Goal: Contribute content: Add original content to the website for others to see

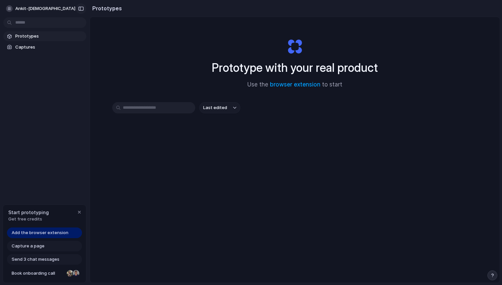
click at [82, 12] on button "button" at bounding box center [81, 8] width 11 height 11
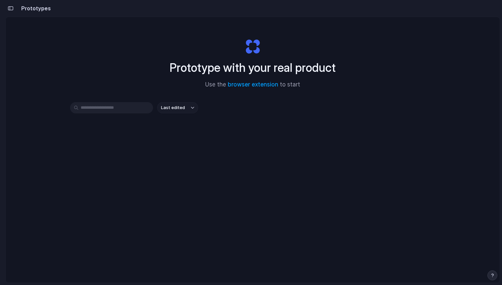
click at [15, 10] on button "button" at bounding box center [10, 8] width 11 height 11
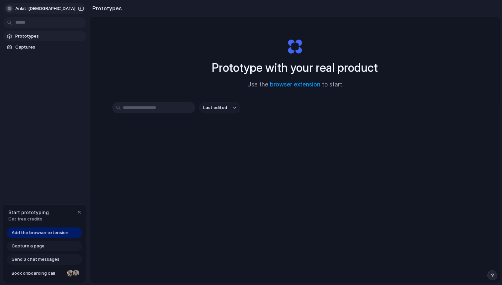
click at [39, 10] on button "ankit-[DEMOGRAPHIC_DATA]" at bounding box center [44, 8] width 82 height 11
click at [44, 106] on div "Settings Invite members Change theme Sign out" at bounding box center [251, 142] width 502 height 285
click at [62, 230] on span "Add the browser extension" at bounding box center [40, 232] width 57 height 7
click at [53, 248] on div "Capture a page" at bounding box center [44, 245] width 75 height 11
click at [60, 246] on div "Capture a page" at bounding box center [44, 245] width 75 height 11
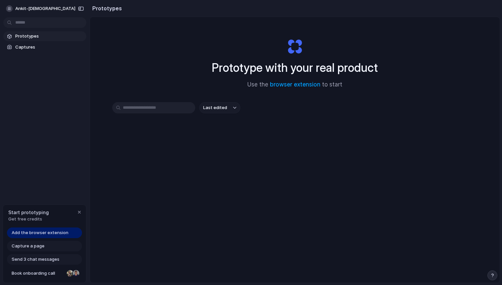
click at [32, 217] on span "Get free credits" at bounding box center [28, 218] width 41 height 7
click at [35, 48] on span "Captures" at bounding box center [49, 47] width 68 height 7
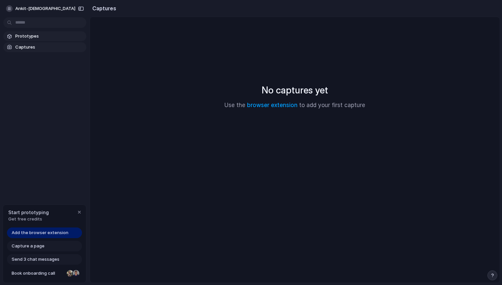
click at [42, 37] on span "Prototypes" at bounding box center [49, 36] width 68 height 7
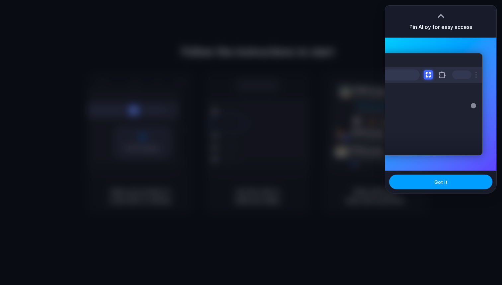
click at [443, 179] on span "Got it" at bounding box center [440, 181] width 13 height 7
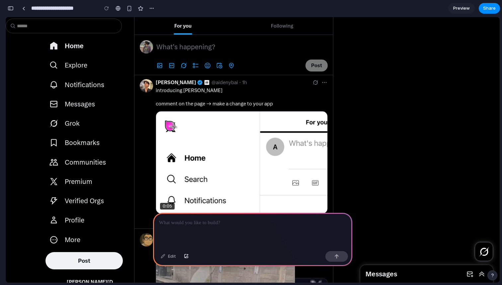
click at [193, 223] on p at bounding box center [252, 222] width 187 height 8
click at [330, 255] on button "button" at bounding box center [336, 256] width 23 height 11
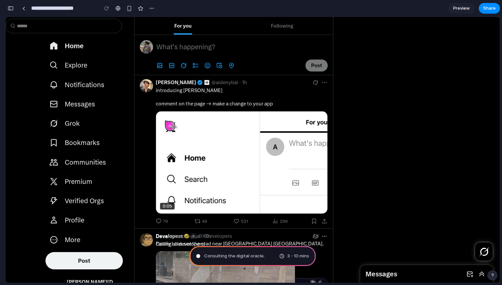
click at [199, 125] on div "Timeline: Your Home Timeline" at bounding box center [241, 162] width 171 height 102
click at [77, 66] on span "Explore" at bounding box center [76, 65] width 23 height 8
click at [85, 86] on span "Notifications" at bounding box center [85, 85] width 40 height 8
click at [153, 9] on div "button" at bounding box center [151, 8] width 5 height 5
click at [153, 9] on div "Duplicate Delete" at bounding box center [251, 142] width 502 height 285
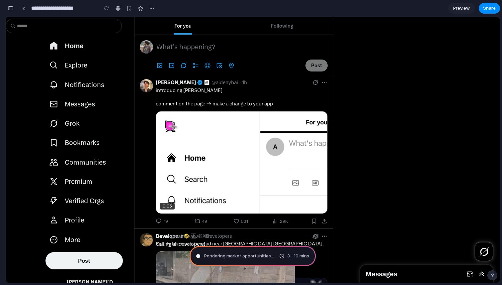
click at [9, 10] on div "button" at bounding box center [11, 8] width 6 height 5
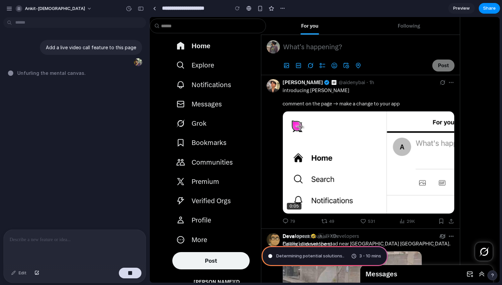
click at [410, 30] on div "Following" at bounding box center [409, 25] width 22 height 17
click at [406, 23] on span "Following" at bounding box center [409, 26] width 22 height 7
click at [322, 28] on link "For you" at bounding box center [309, 26] width 97 height 18
click at [315, 55] on div "What’s happening?" at bounding box center [368, 46] width 171 height 17
click at [315, 45] on div "Post text" at bounding box center [369, 46] width 170 height 9
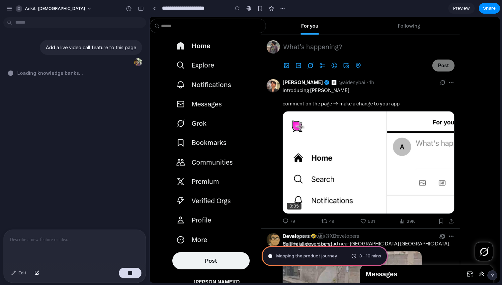
click at [315, 45] on div "Post text" at bounding box center [369, 46] width 170 height 9
click at [428, 54] on div "What’s happening?" at bounding box center [368, 46] width 171 height 17
click at [360, 68] on icon "Tag location" at bounding box center [358, 65] width 7 height 7
click at [347, 66] on icon "Schedule post" at bounding box center [346, 65] width 7 height 7
click at [332, 67] on icon "Add emoji" at bounding box center [334, 65] width 6 height 6
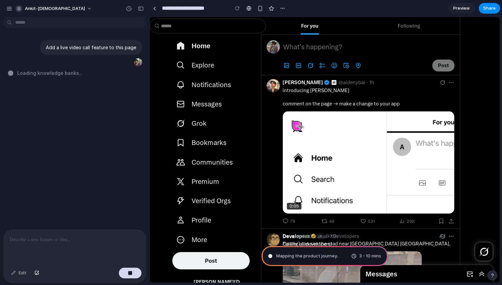
click at [350, 128] on div "Timeline: Your Home Timeline" at bounding box center [368, 162] width 171 height 102
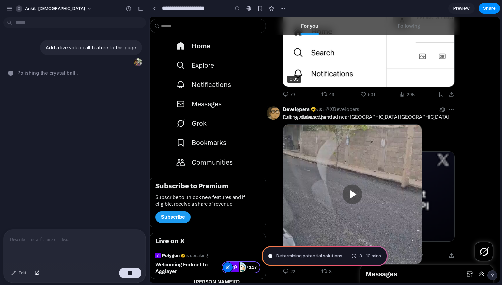
scroll to position [119, 0]
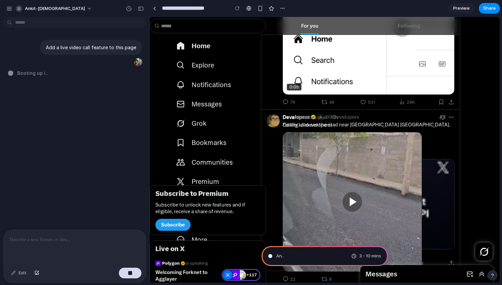
type input "**********"
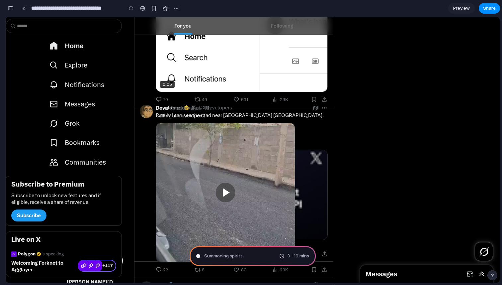
scroll to position [0, 0]
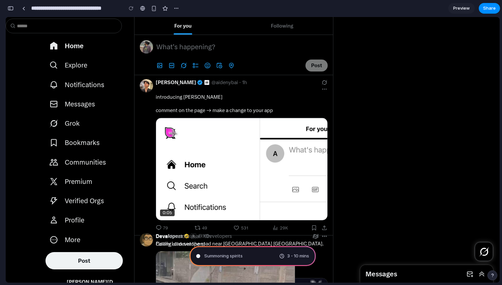
click at [11, 10] on div "button" at bounding box center [11, 8] width 6 height 5
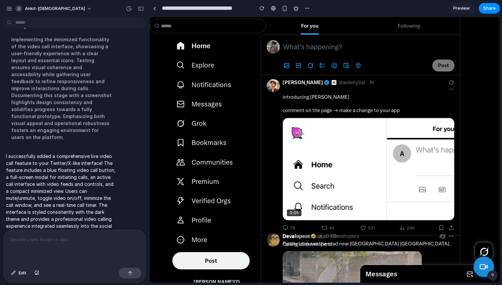
click at [480, 267] on rect at bounding box center [482, 266] width 5 height 4
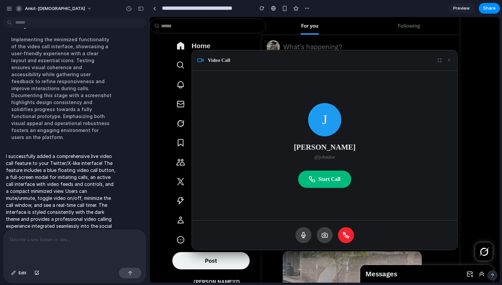
click at [338, 176] on button "Start Call" at bounding box center [324, 178] width 53 height 17
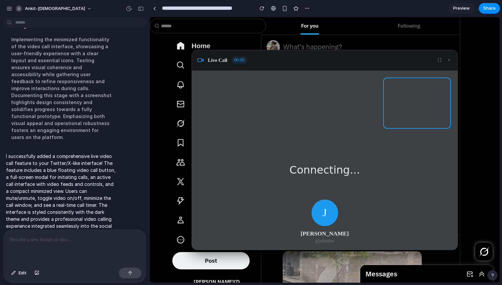
click at [448, 62] on button "×" at bounding box center [449, 60] width 6 height 10
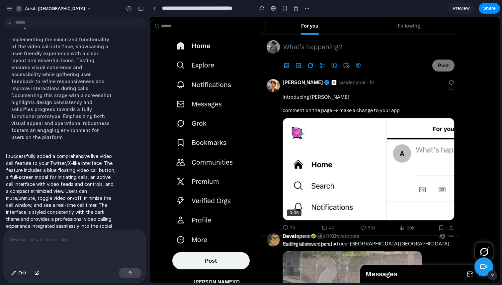
click at [219, 128] on link "Grok" at bounding box center [215, 123] width 86 height 19
click at [212, 101] on span "Messages" at bounding box center [207, 104] width 30 height 8
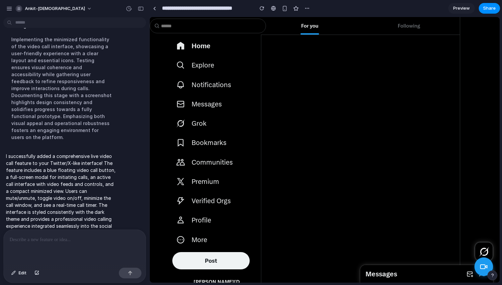
scroll to position [3181, 0]
click at [10, 9] on div "button" at bounding box center [9, 9] width 6 height 6
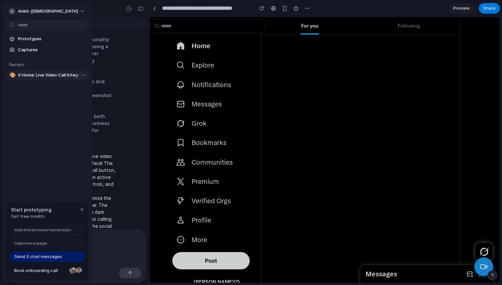
click at [36, 75] on span "X Home: Live Video Call Integration" at bounding box center [52, 75] width 68 height 7
